Goal: Information Seeking & Learning: Learn about a topic

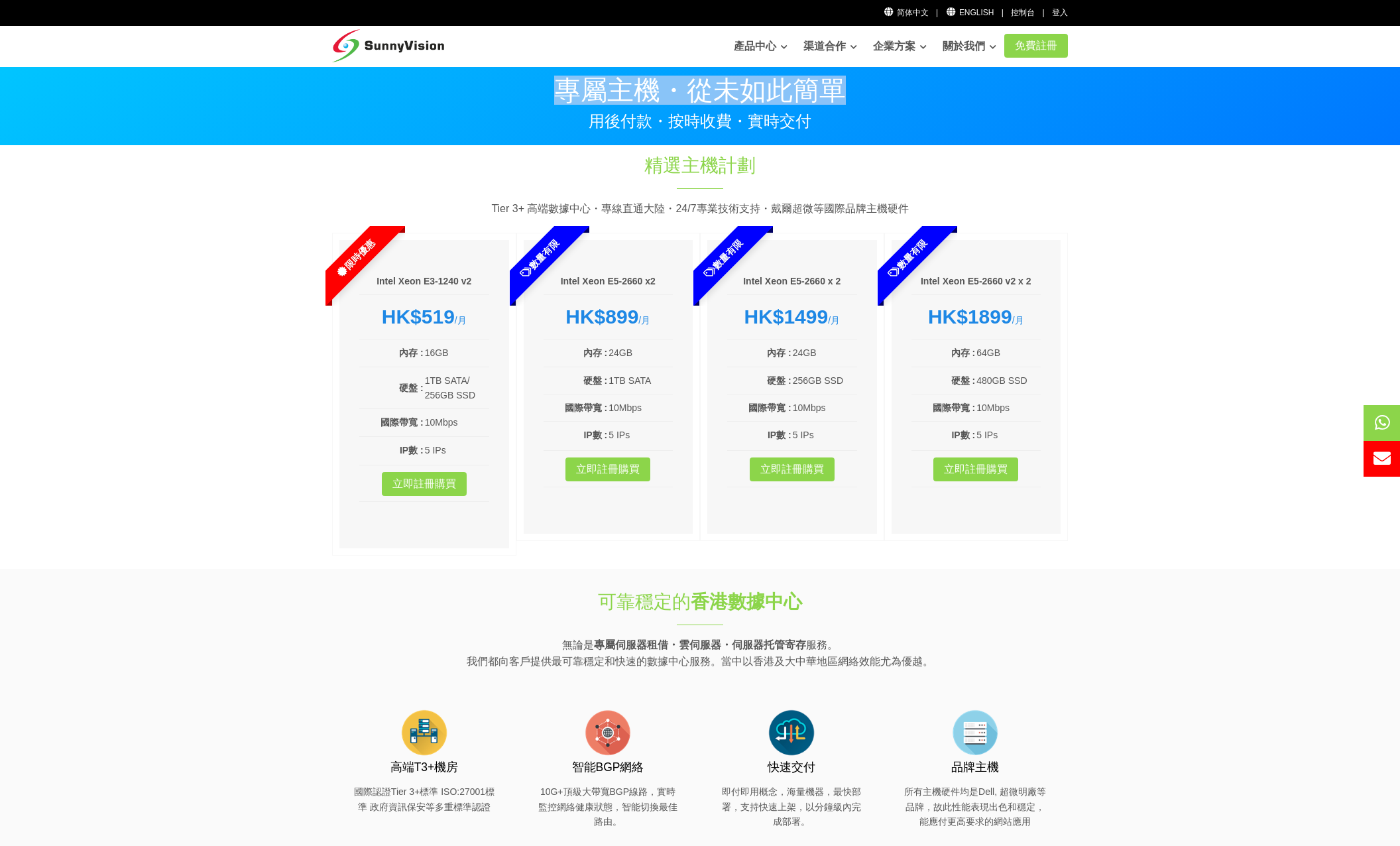
drag, startPoint x: 565, startPoint y: 82, endPoint x: 848, endPoint y: 79, distance: 283.0
click at [848, 79] on p "專屬主機・從未如此簡單" at bounding box center [700, 90] width 736 height 27
drag, startPoint x: 848, startPoint y: 79, endPoint x: 798, endPoint y: 134, distance: 74.3
click at [798, 134] on section "專屬主機・從未如此簡單 用後付款・按時收費・實時交付 專屬主機・從未如此簡單 用後付款・按時收費・實時交付" at bounding box center [700, 106] width 1400 height 80
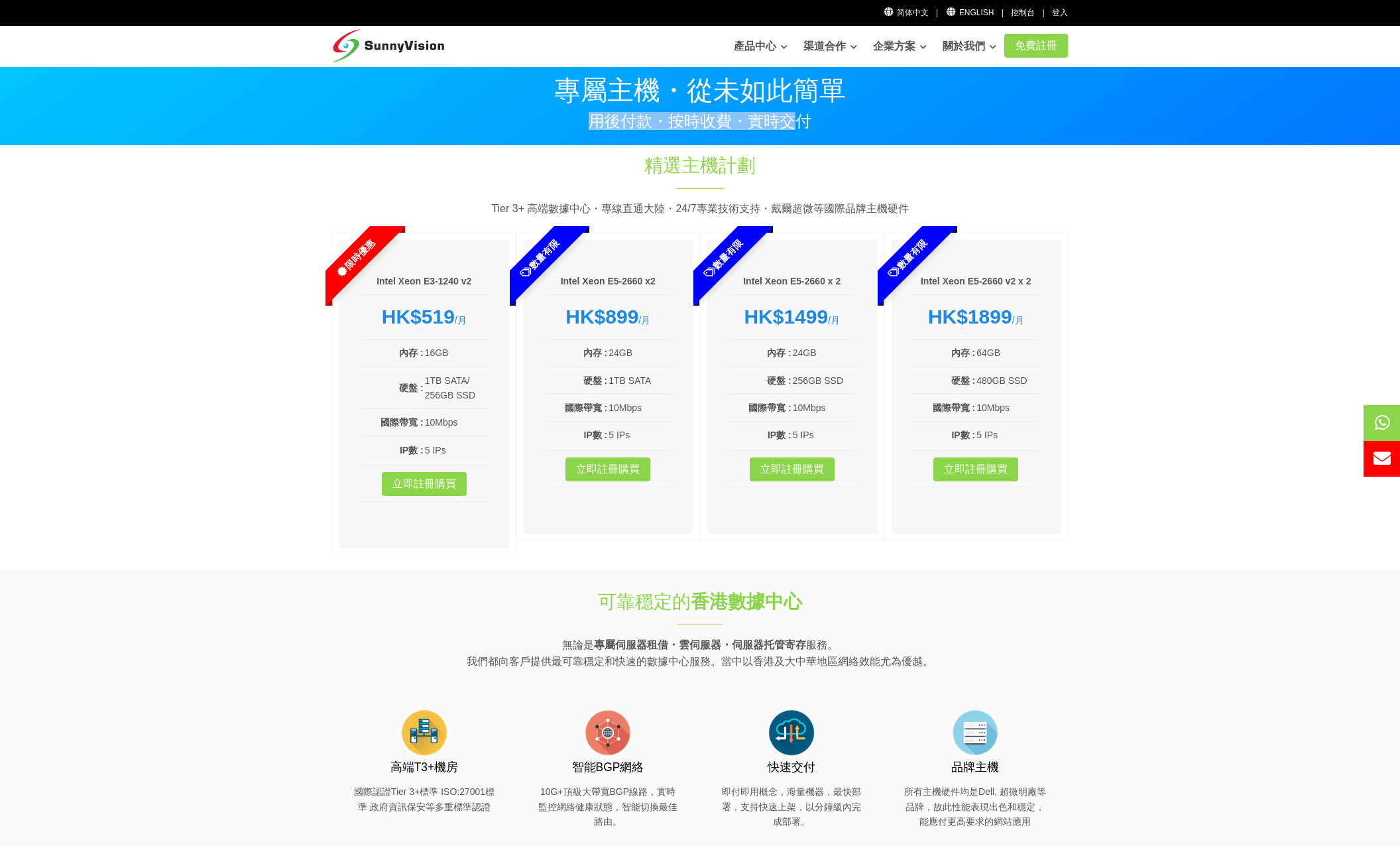
drag, startPoint x: 803, startPoint y: 125, endPoint x: 595, endPoint y: 124, distance: 208.0
click at [595, 124] on p "用後付款・按時收費・實時交付" at bounding box center [700, 121] width 736 height 16
click at [595, 129] on p "用後付款・按時收費・實時交付" at bounding box center [700, 121] width 736 height 16
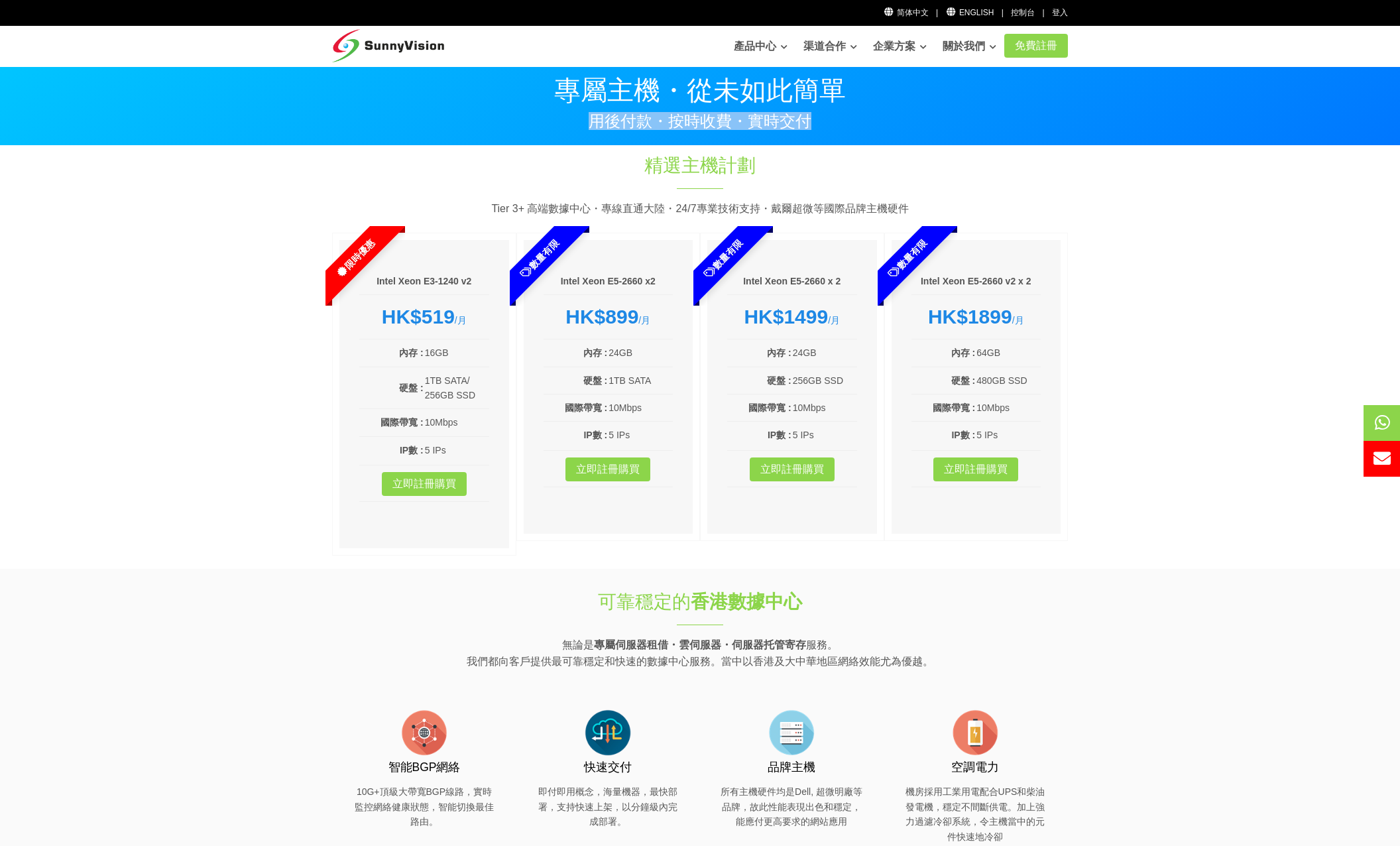
drag, startPoint x: 594, startPoint y: 128, endPoint x: 830, endPoint y: 112, distance: 236.5
click at [830, 112] on div "專屬主機・從未如此簡單 用後付款・按時收費・實時交付" at bounding box center [700, 98] width 756 height 62
drag, startPoint x: 830, startPoint y: 112, endPoint x: 817, endPoint y: 136, distance: 27.3
click at [822, 137] on section "專屬主機・從未如此簡單 用後付款・按時收費・實時交付 專屬主機・從未如此簡單 用後付款・按時收費・實時交付" at bounding box center [700, 106] width 1400 height 80
drag, startPoint x: 641, startPoint y: 164, endPoint x: 769, endPoint y: 163, distance: 128.0
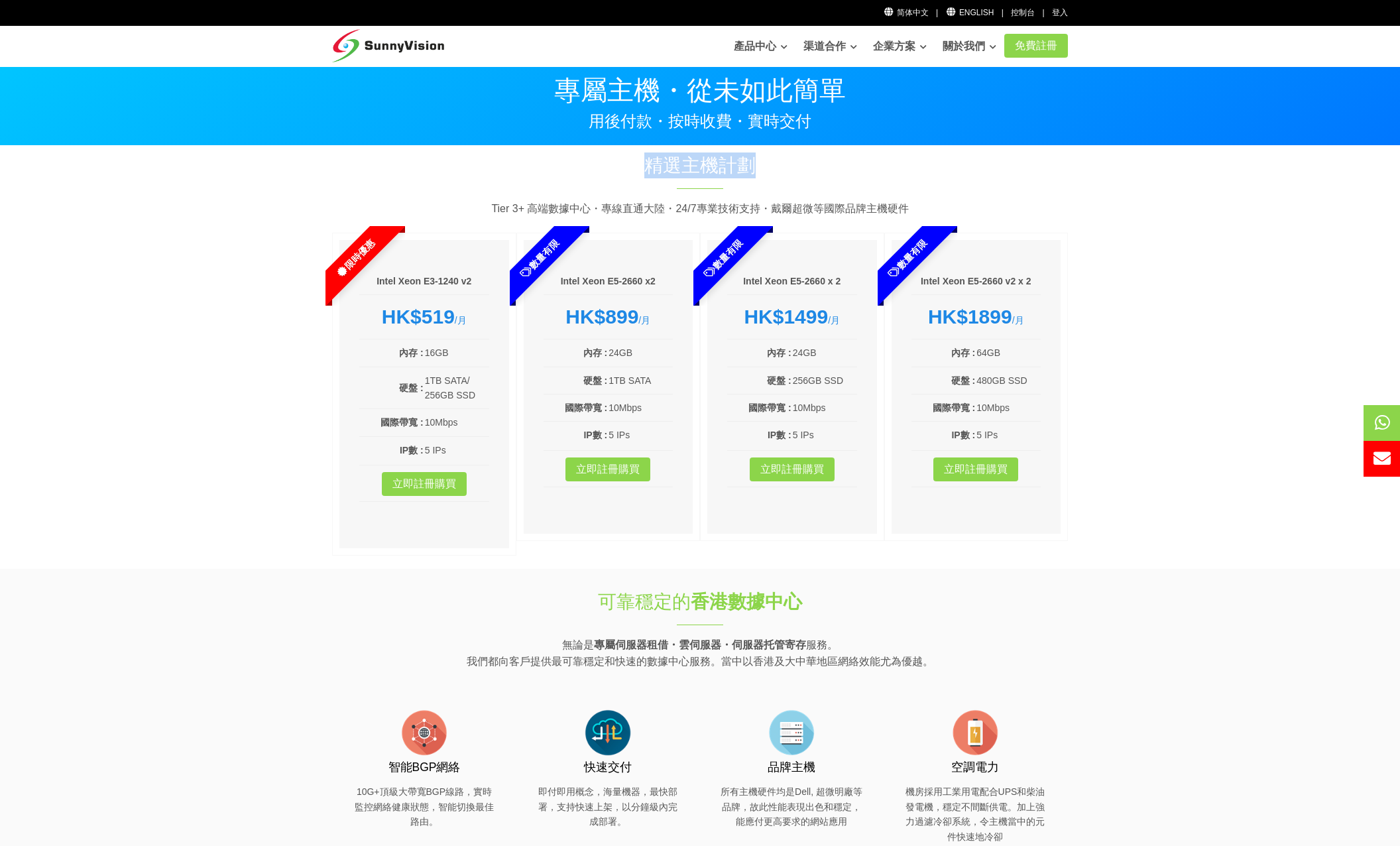
click at [769, 163] on h1 "精選主機計劃" at bounding box center [700, 165] width 441 height 26
drag, startPoint x: 769, startPoint y: 163, endPoint x: 769, endPoint y: 193, distance: 30.0
click at [769, 193] on div "精選主機計劃" at bounding box center [700, 173] width 441 height 41
click at [770, 185] on div "精選主機計劃" at bounding box center [700, 173] width 441 height 41
